Goal: Task Accomplishment & Management: Use online tool/utility

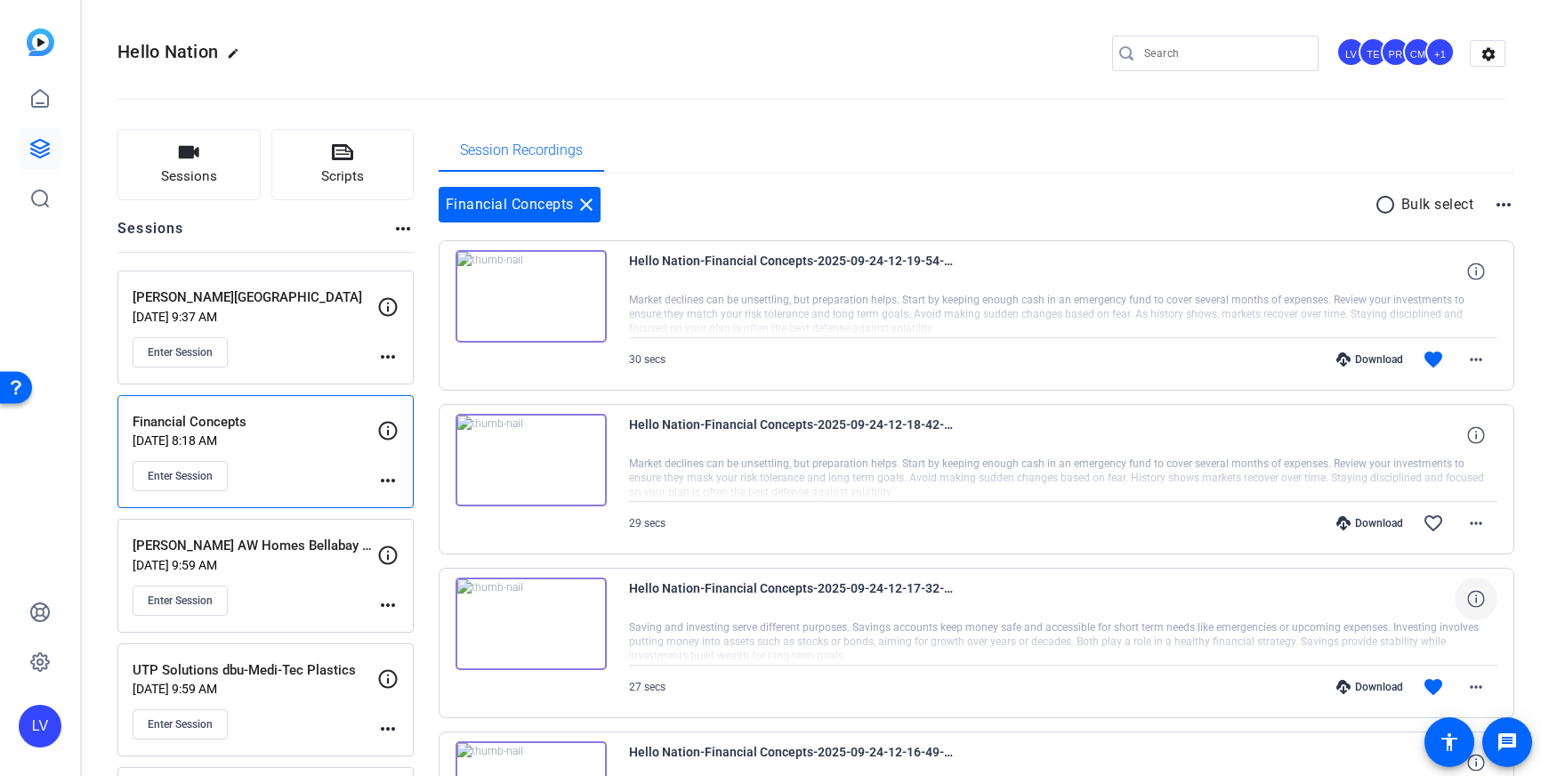
scroll to position [125, 0]
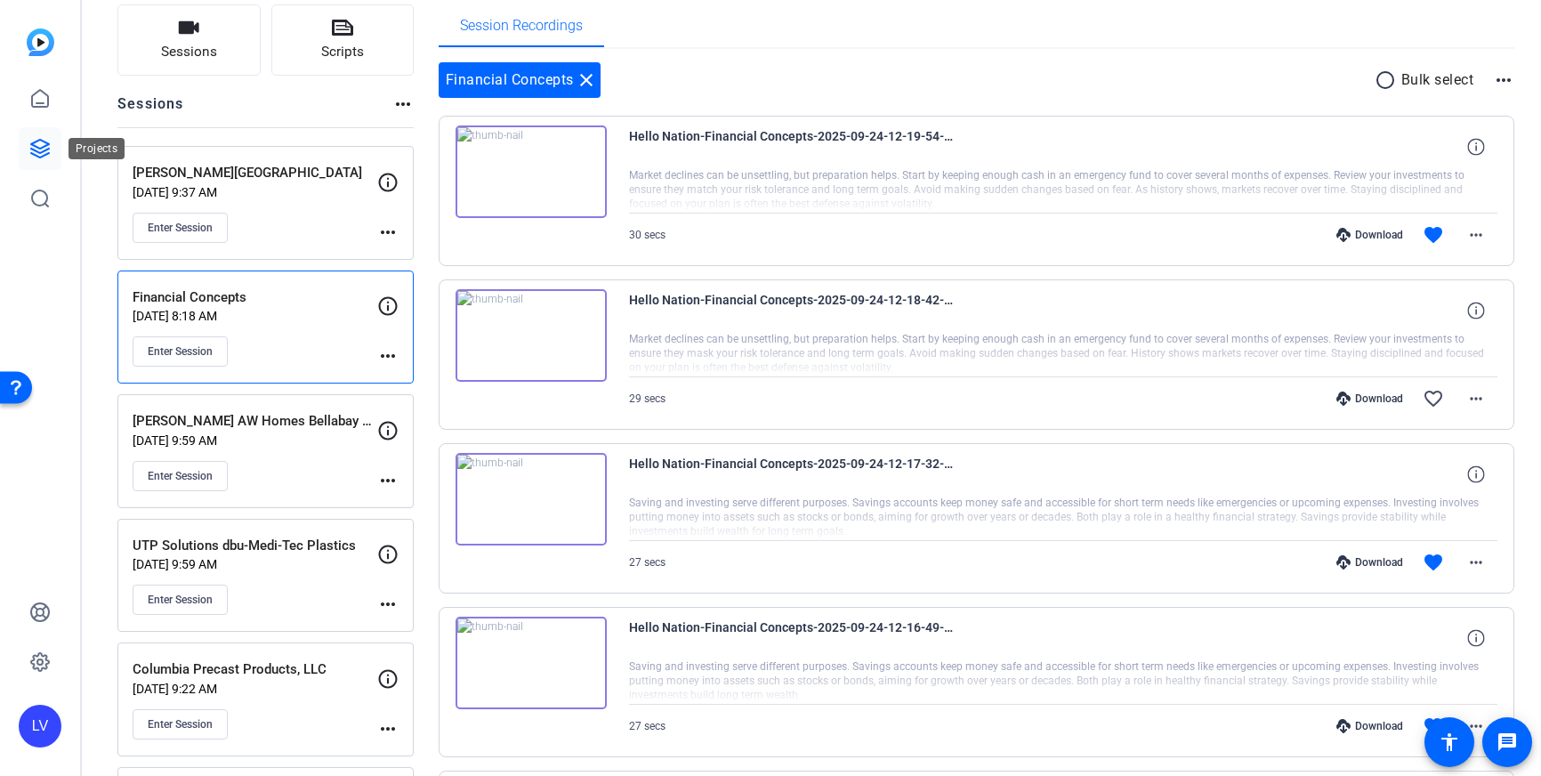
click at [43, 154] on icon at bounding box center [39, 148] width 21 height 21
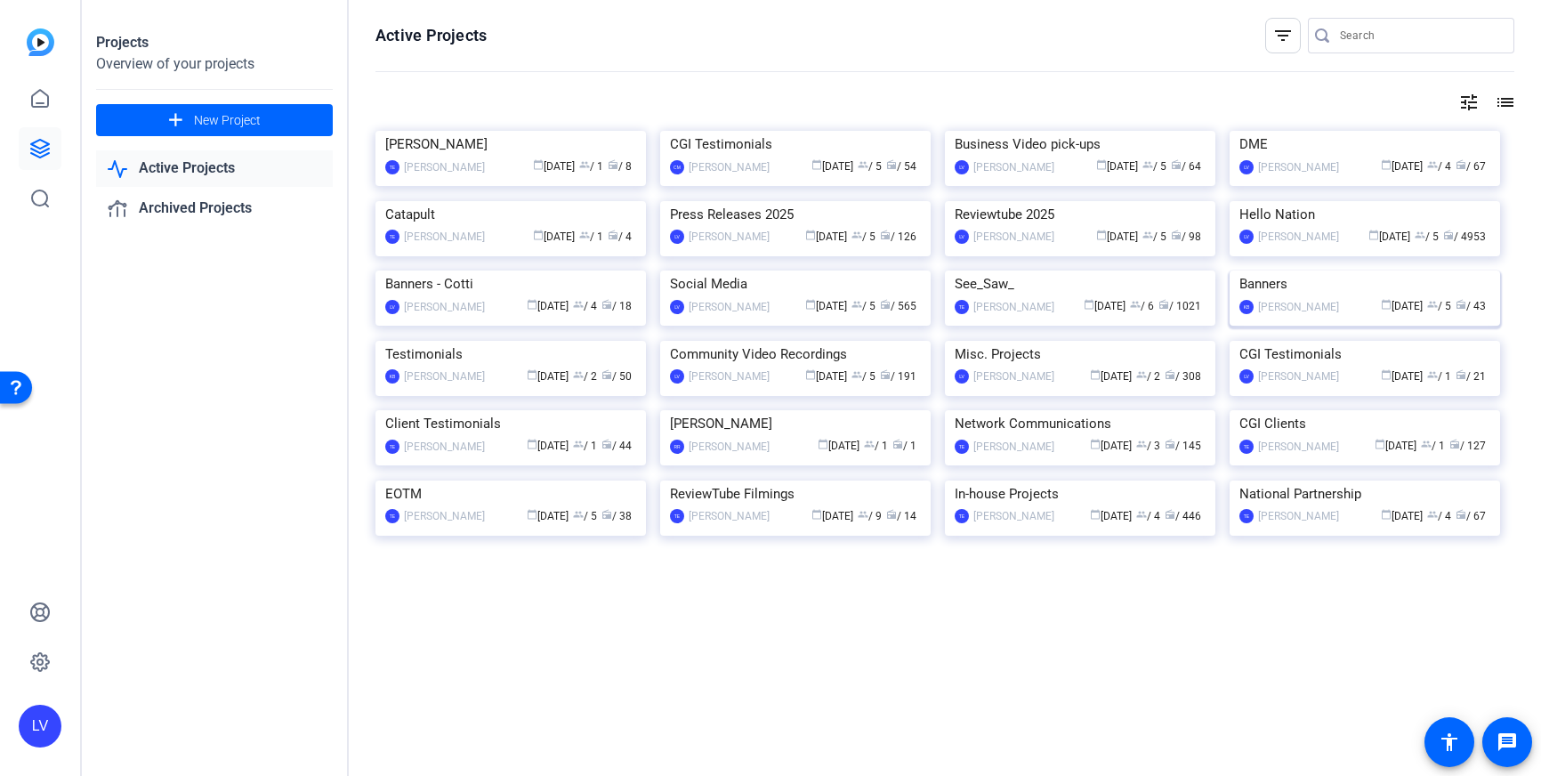
click at [1322, 270] on img at bounding box center [1364, 270] width 270 height 0
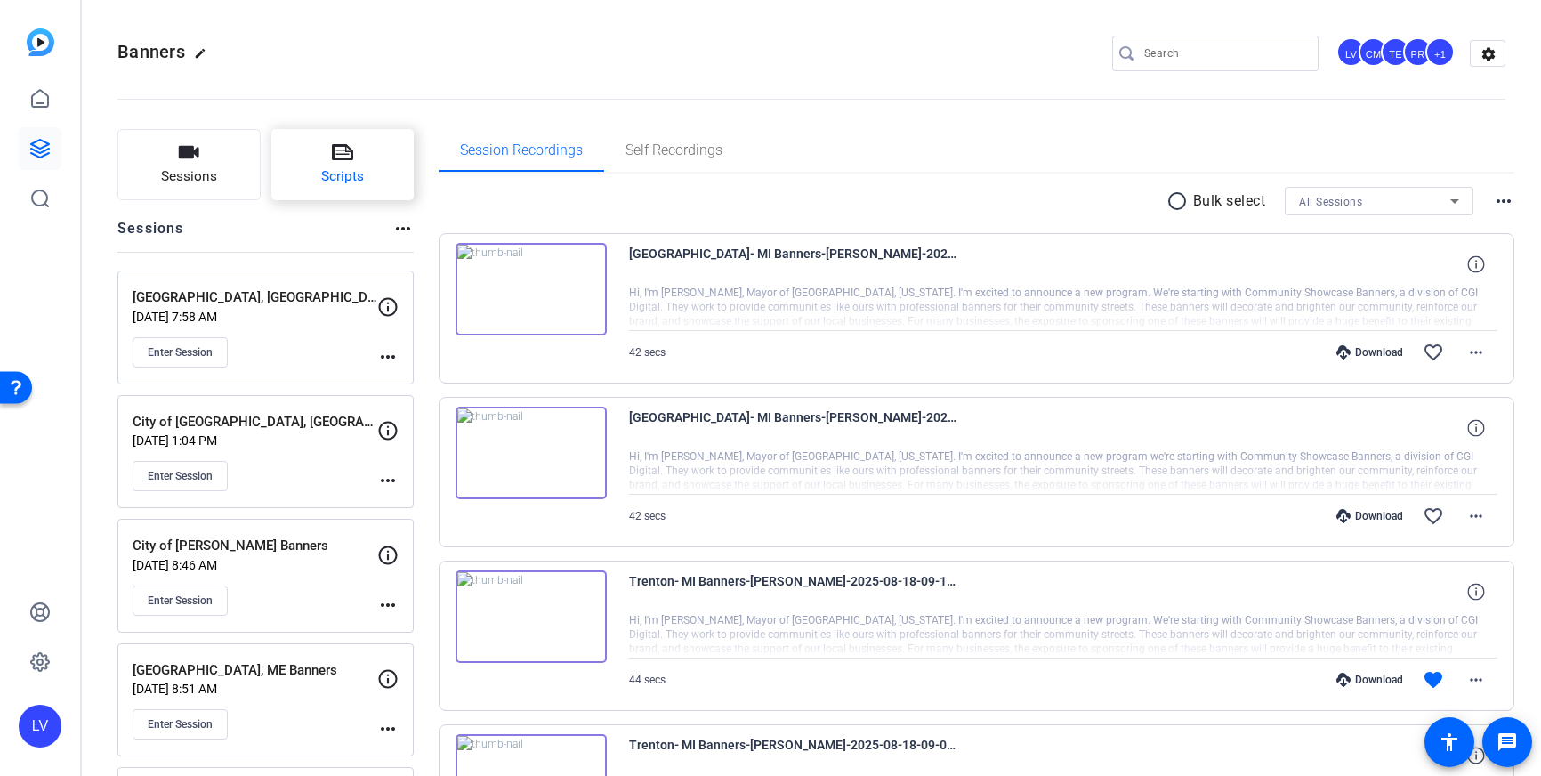
click at [347, 183] on span "Scripts" at bounding box center [342, 176] width 43 height 20
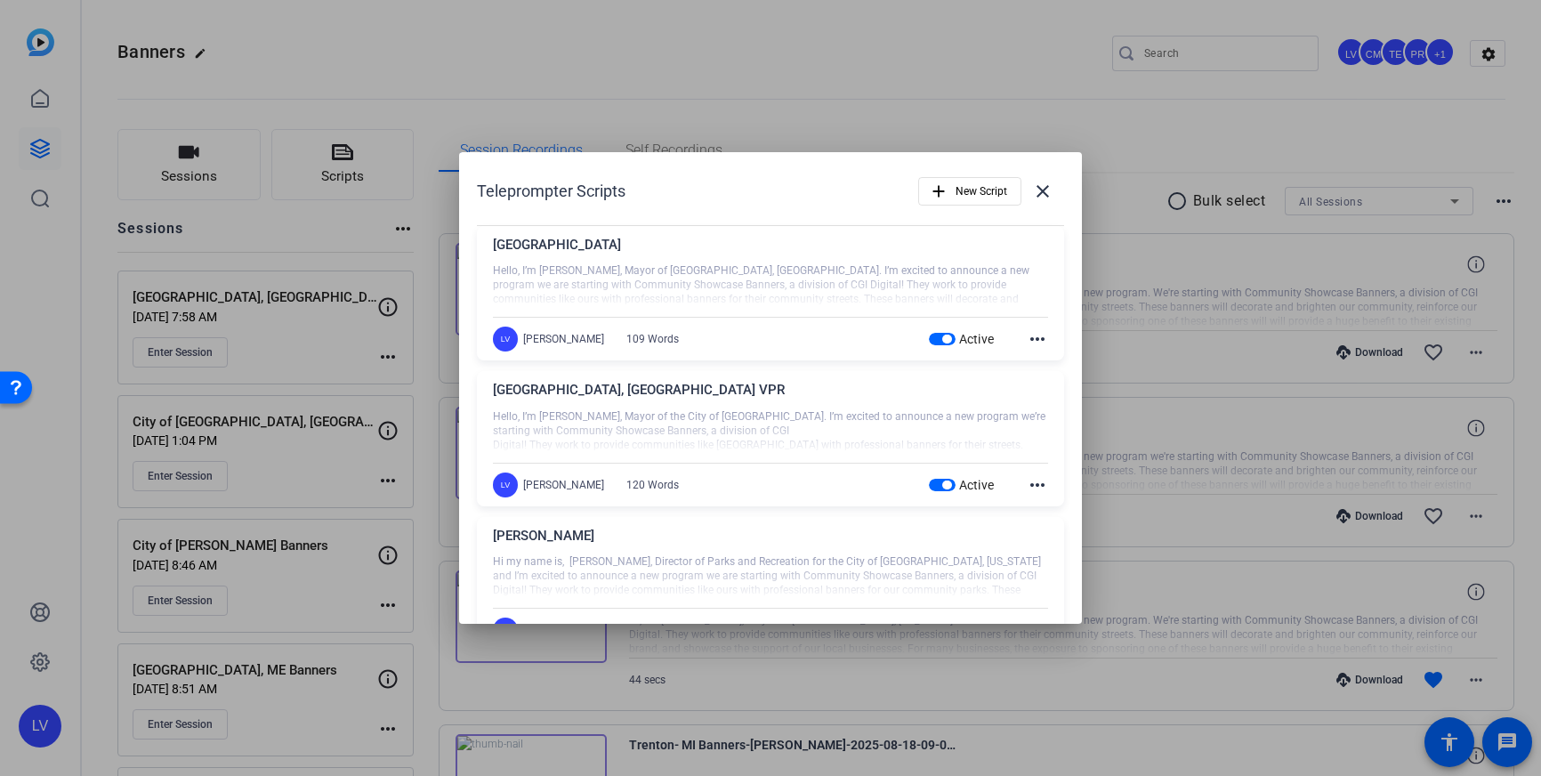
click at [1035, 342] on mat-icon "more_horiz" at bounding box center [1036, 338] width 21 height 21
click at [1045, 358] on span "Edit" at bounding box center [1076, 365] width 71 height 21
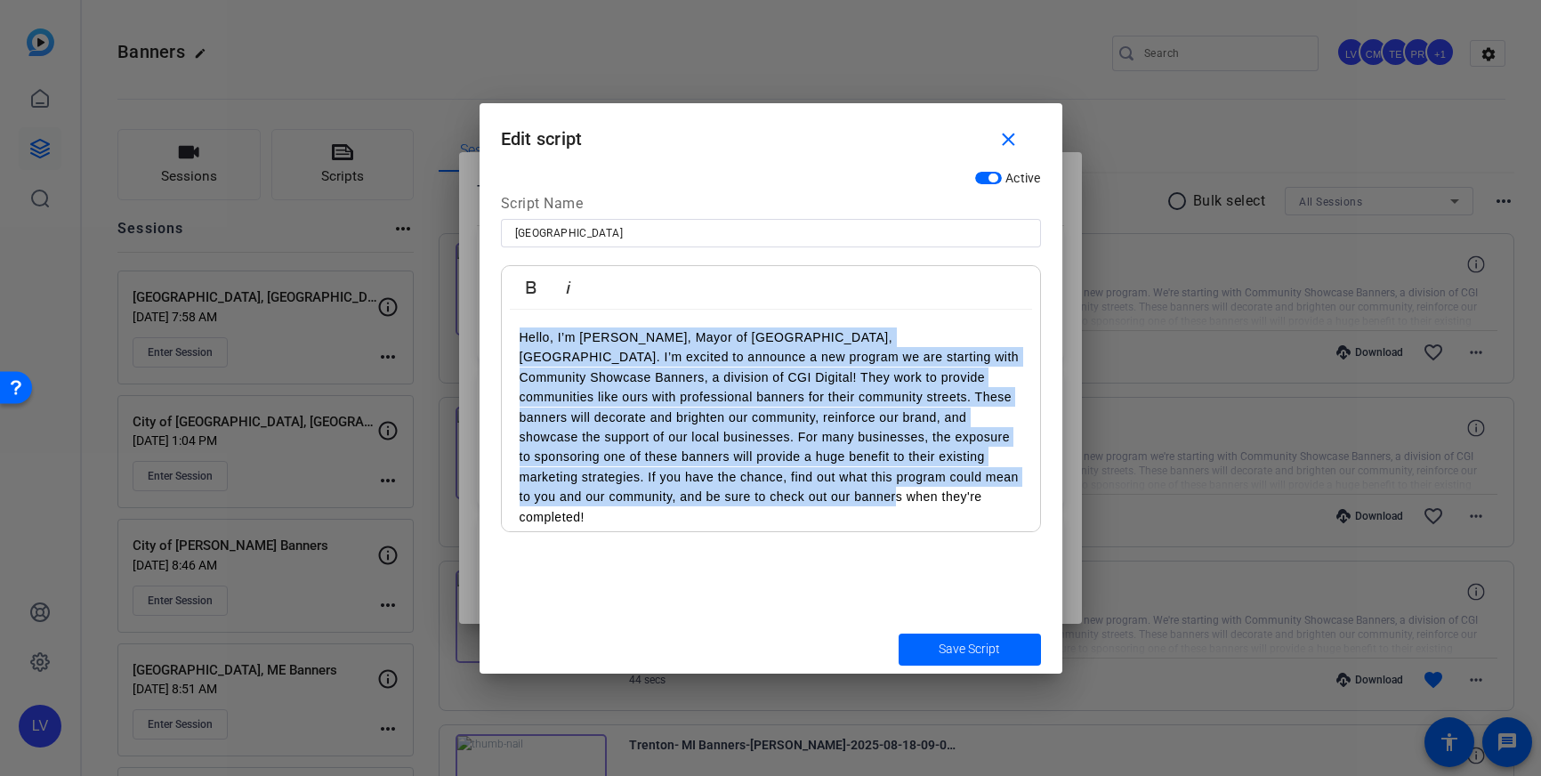
drag, startPoint x: 717, startPoint y: 502, endPoint x: 517, endPoint y: 335, distance: 260.2
click at [517, 335] on div "Hello, I’m [PERSON_NAME], Mayor of [GEOGRAPHIC_DATA], [GEOGRAPHIC_DATA]. I’m ex…" at bounding box center [771, 427] width 538 height 235
copy p "Hello, I’m [PERSON_NAME], Mayor of [GEOGRAPHIC_DATA], [GEOGRAPHIC_DATA]. I’m ex…"
